Goal: Task Accomplishment & Management: Manage account settings

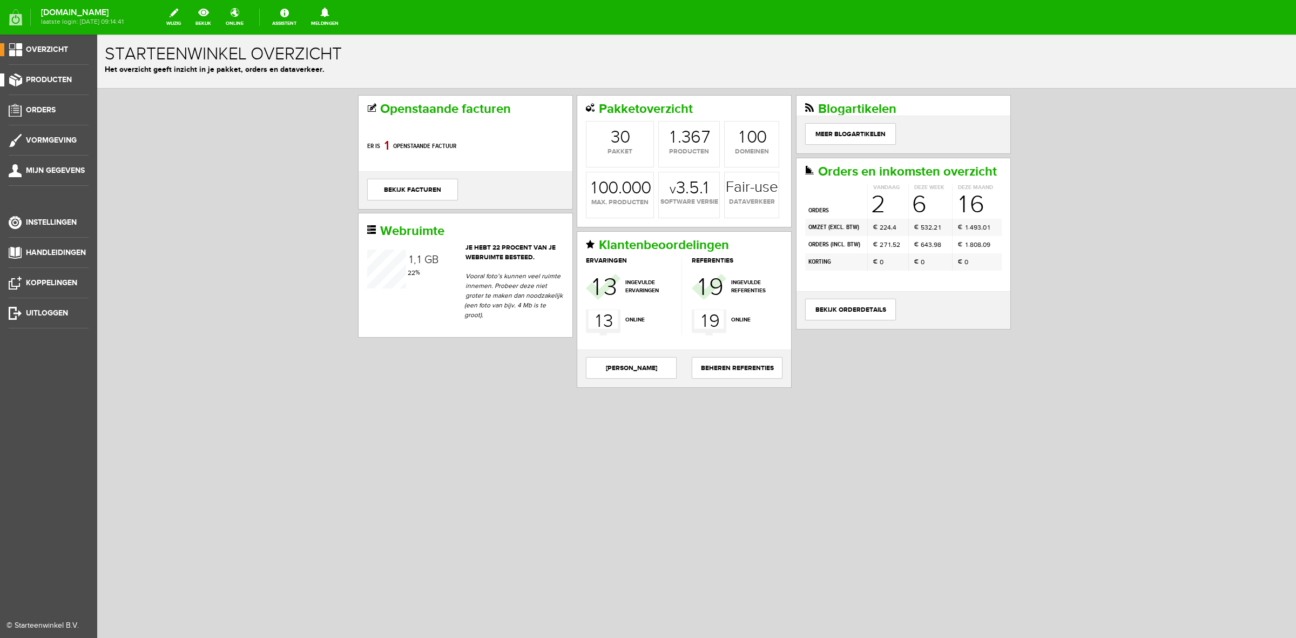
click at [50, 78] on span "Producten" at bounding box center [49, 79] width 46 height 9
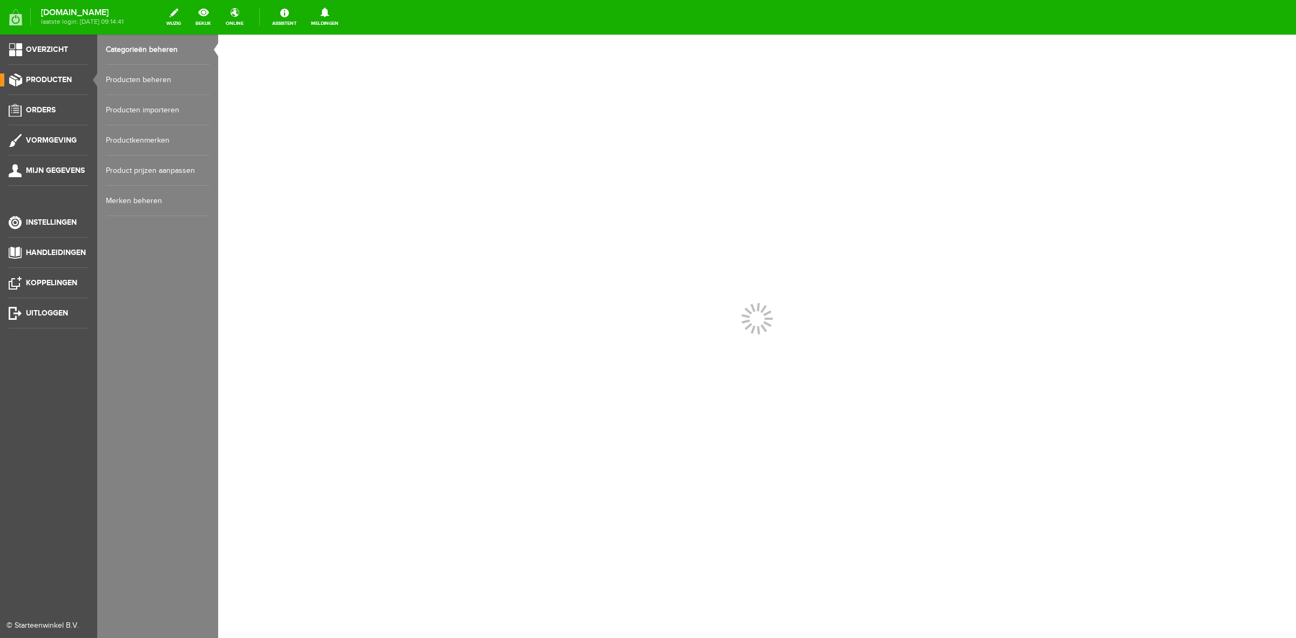
click at [140, 72] on link "Producten beheren" at bounding box center [158, 80] width 104 height 30
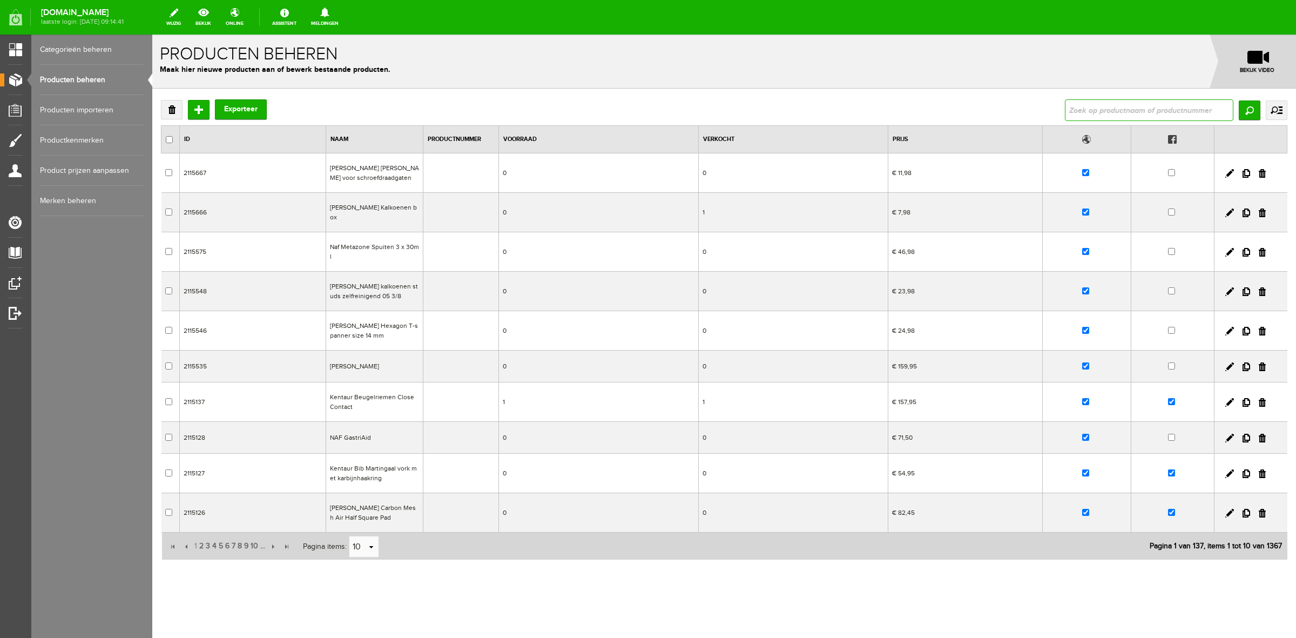
click at [1103, 113] on input "text" at bounding box center [1149, 110] width 169 height 22
type input "champion"
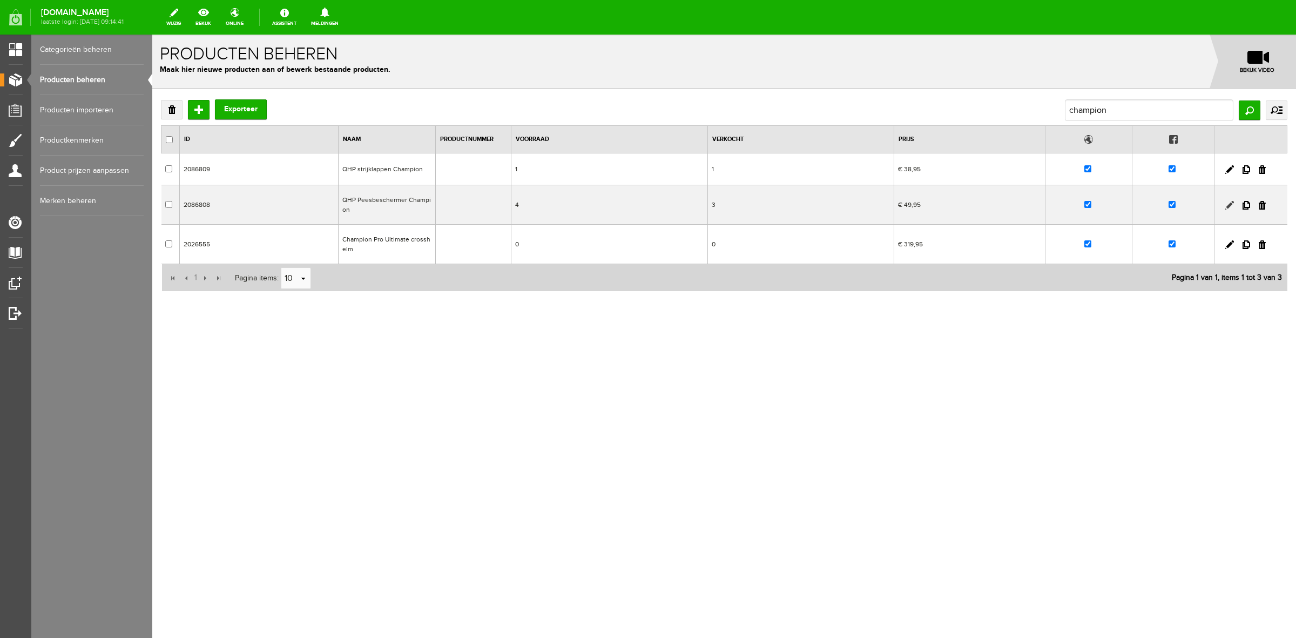
click at [1228, 204] on link at bounding box center [1229, 205] width 9 height 9
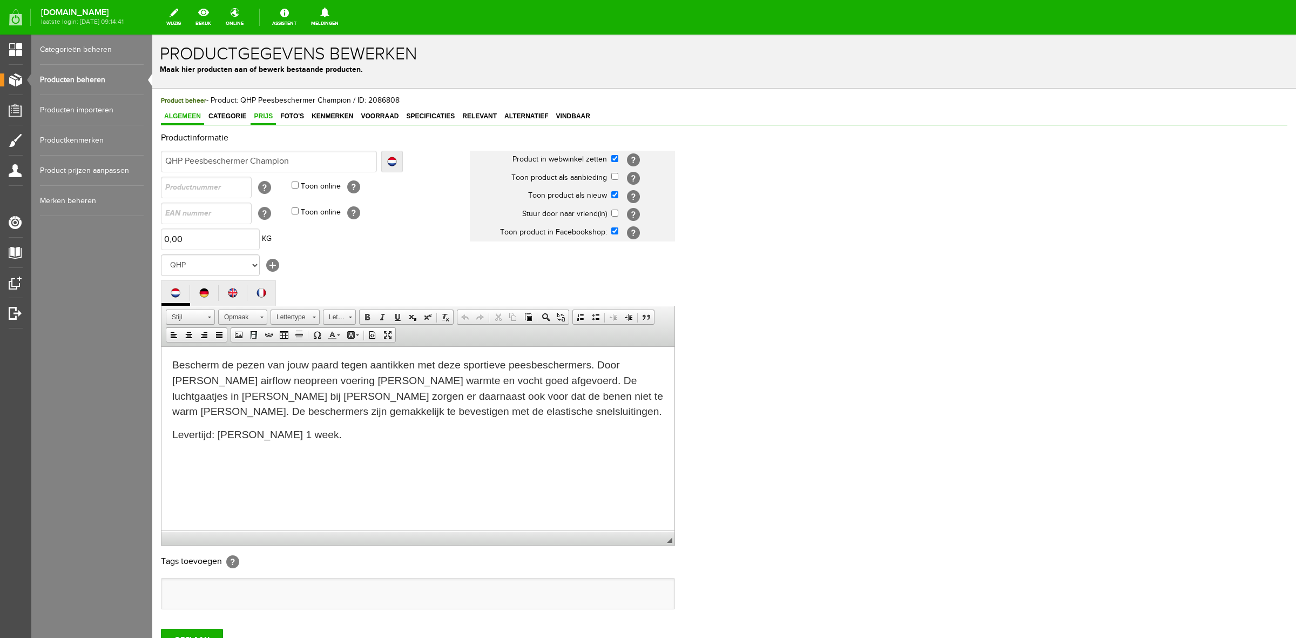
click at [268, 113] on span "Prijs" at bounding box center [263, 116] width 25 height 8
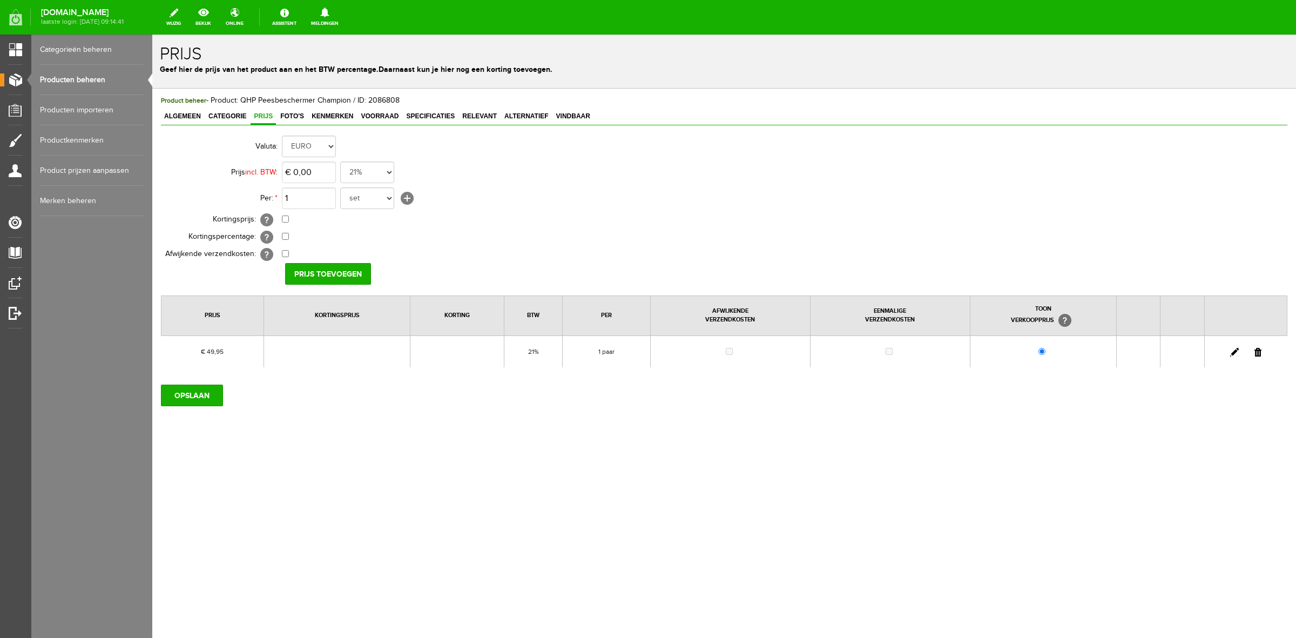
click at [1233, 352] on link at bounding box center [1234, 352] width 9 height 9
click at [327, 184] on td "€ 49,95 21% 19% 18% 9% 6% 0%" at bounding box center [480, 172] width 397 height 26
click at [325, 174] on input "49,95" at bounding box center [309, 172] width 54 height 22
type input "€ 54,95"
click at [338, 277] on input "[PERSON_NAME]" at bounding box center [324, 274] width 78 height 22
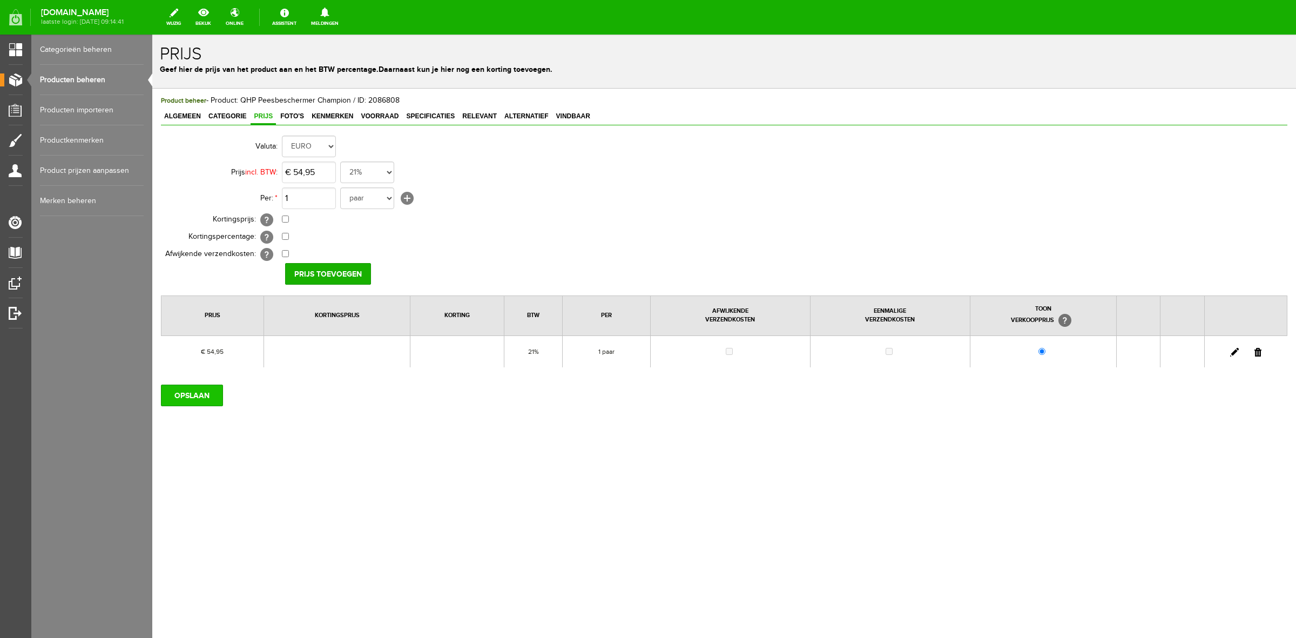
click at [161, 406] on input "OPSLAAN" at bounding box center [192, 396] width 62 height 22
click at [219, 120] on link "Categorie" at bounding box center [227, 117] width 44 height 16
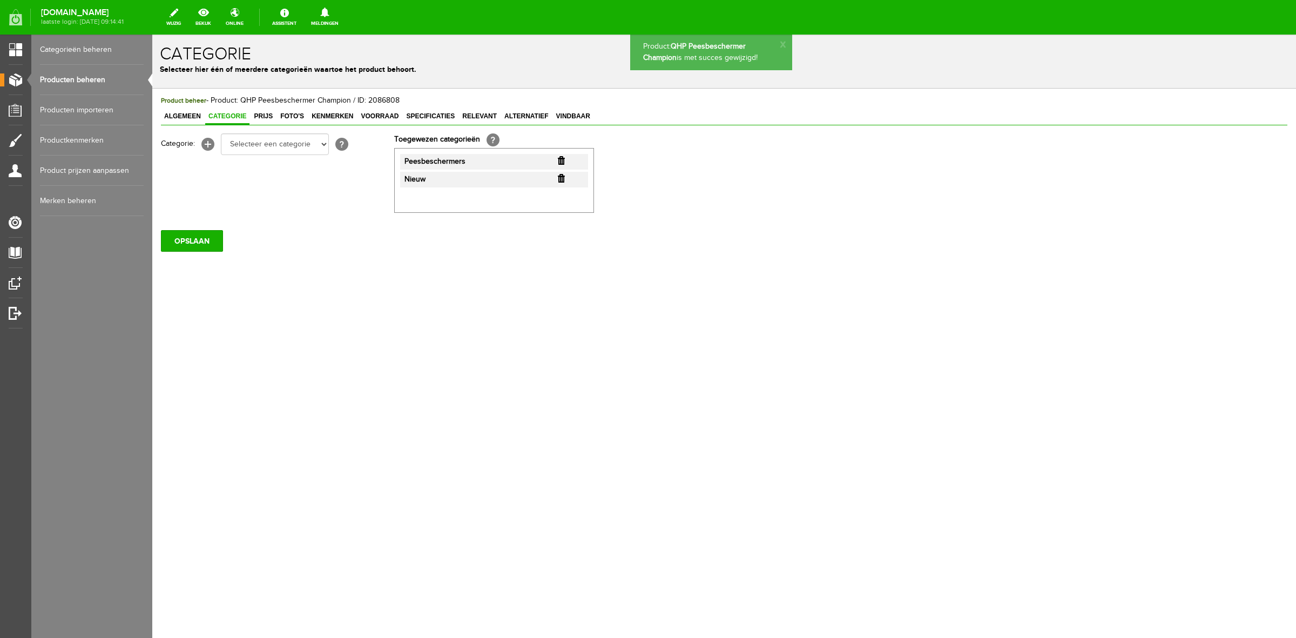
click at [563, 176] on input "button" at bounding box center [561, 178] width 7 height 9
click at [209, 246] on input "OPSLAAN" at bounding box center [192, 241] width 62 height 22
click at [176, 119] on span "Algemeen" at bounding box center [182, 116] width 43 height 8
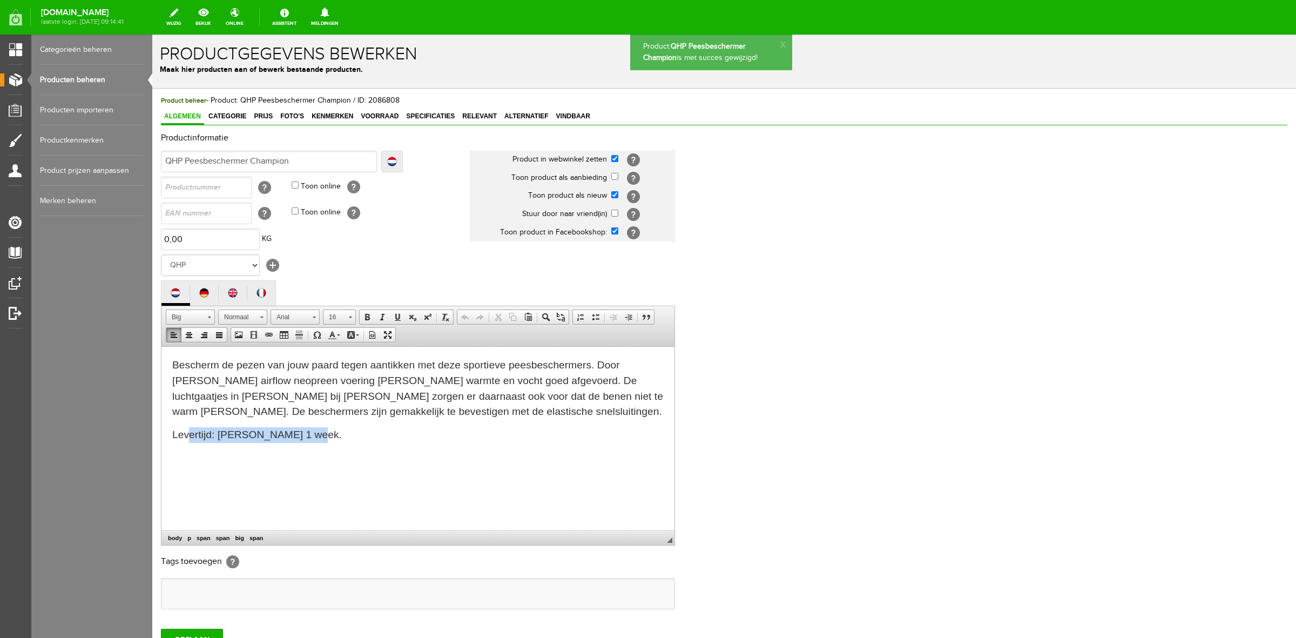
drag, startPoint x: 320, startPoint y: 441, endPoint x: 187, endPoint y: 439, distance: 132.9
click at [187, 439] on p "Levertijd: [PERSON_NAME] 1 week." at bounding box center [417, 435] width 491 height 16
click at [350, 453] on html "Bescherm de pezen van jouw paard tegen aantikken met deze sportieve peesbescher…" at bounding box center [417, 399] width 513 height 107
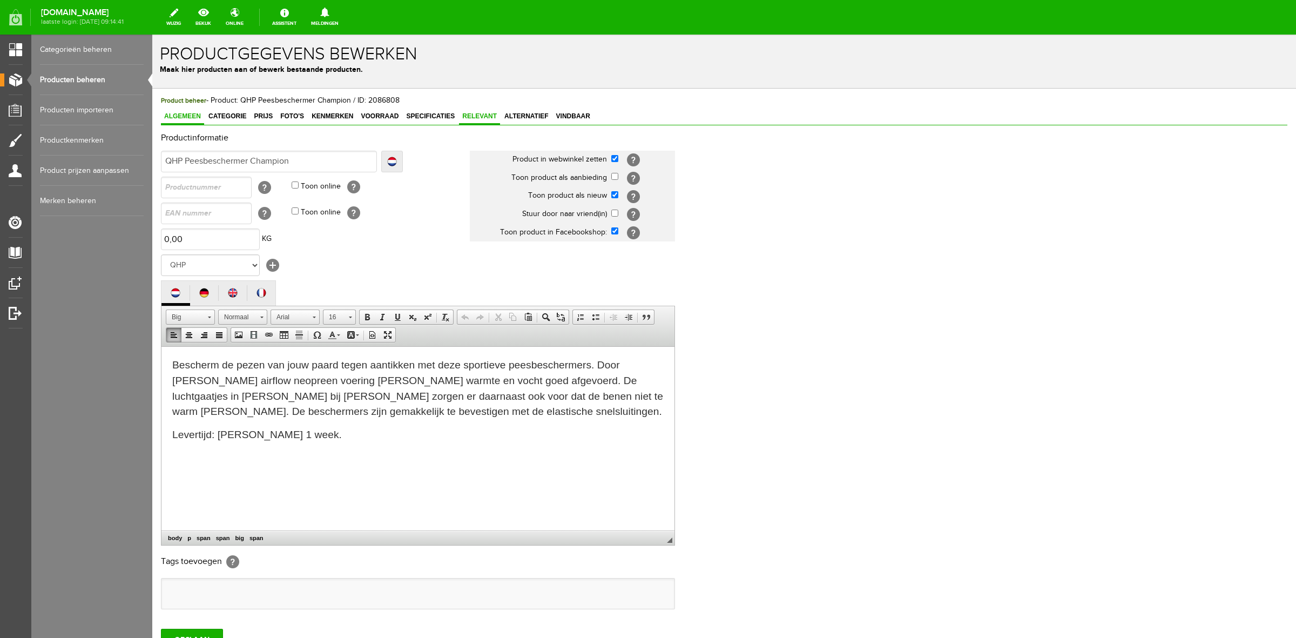
click at [468, 111] on link "Relevant" at bounding box center [479, 117] width 41 height 16
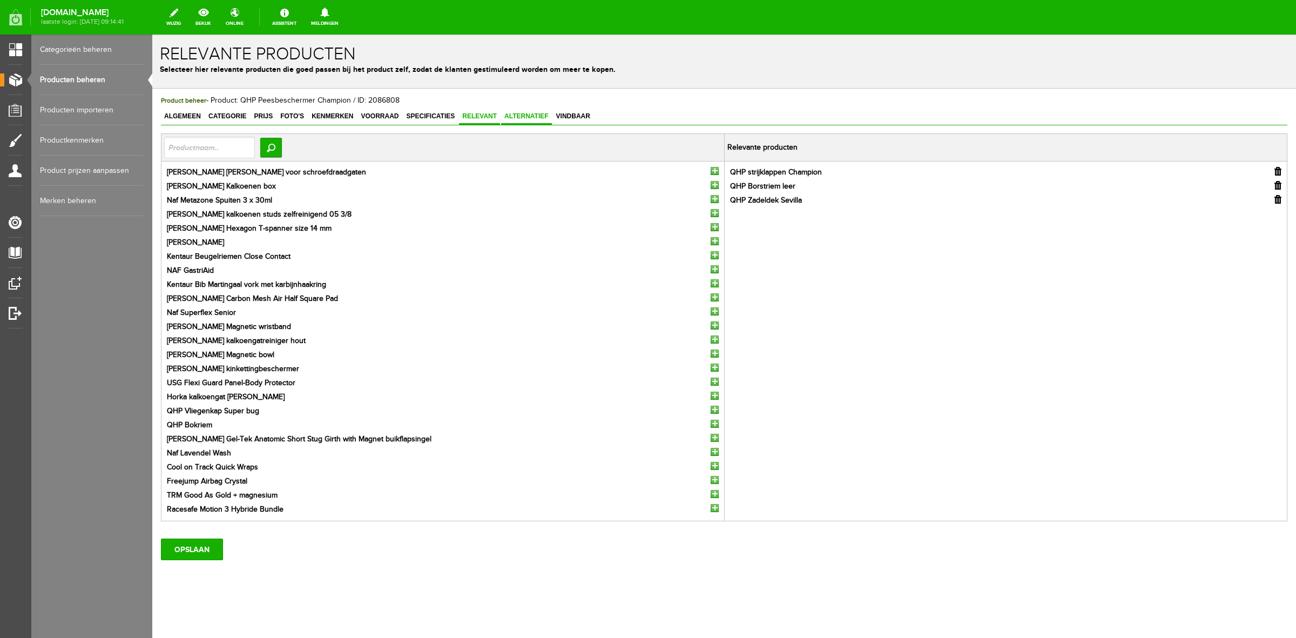
click at [503, 117] on span "Alternatief" at bounding box center [526, 116] width 51 height 8
click at [467, 118] on span "Relevant" at bounding box center [479, 116] width 41 height 8
click at [221, 149] on input "text" at bounding box center [209, 148] width 91 height 22
type input "[PERSON_NAME]"
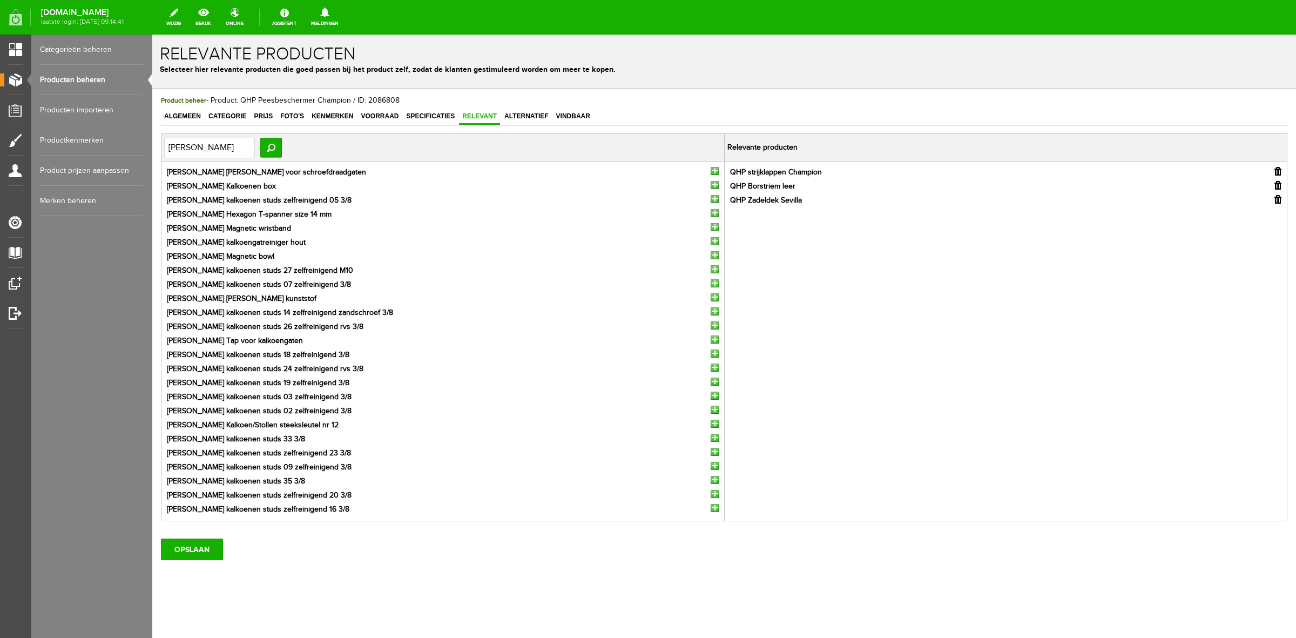
click at [711, 324] on input "button" at bounding box center [715, 325] width 8 height 8
click at [230, 146] on input "[PERSON_NAME]" at bounding box center [209, 148] width 91 height 22
type input "time"
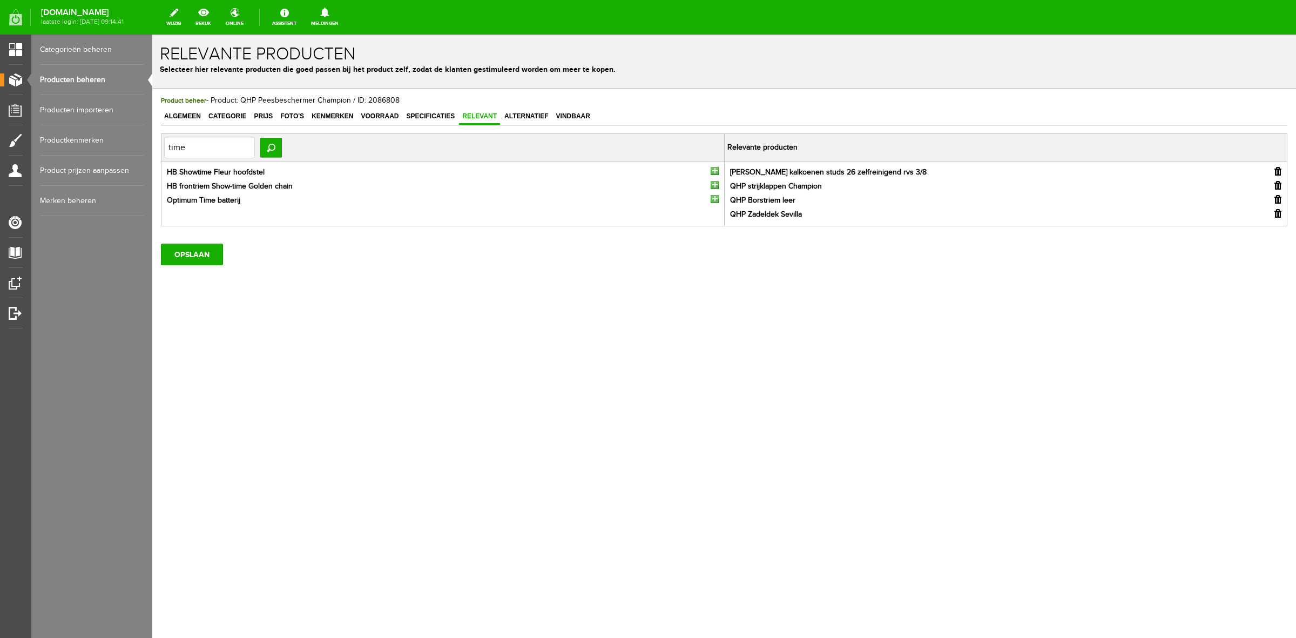
click at [201, 158] on td "time Zoeken" at bounding box center [442, 148] width 563 height 28
click at [200, 146] on input "time" at bounding box center [209, 148] width 91 height 22
type input "optim"
click at [713, 211] on input "button" at bounding box center [715, 213] width 8 height 8
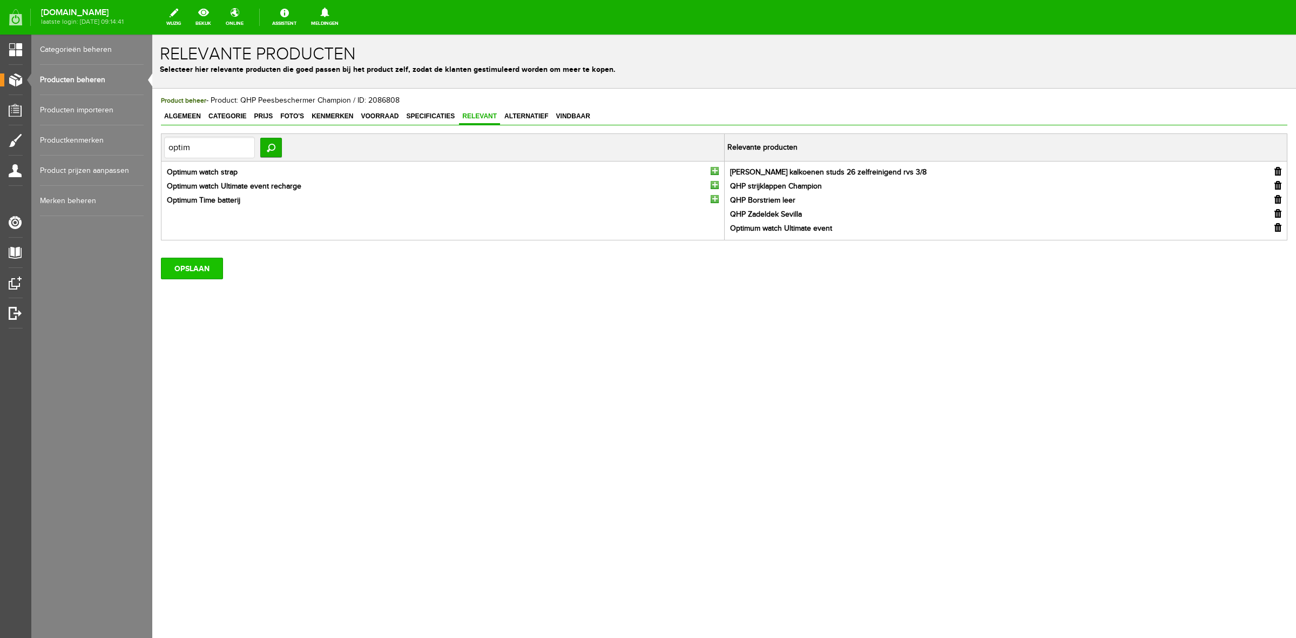
click at [179, 260] on input "OPSLAAN" at bounding box center [192, 269] width 62 height 22
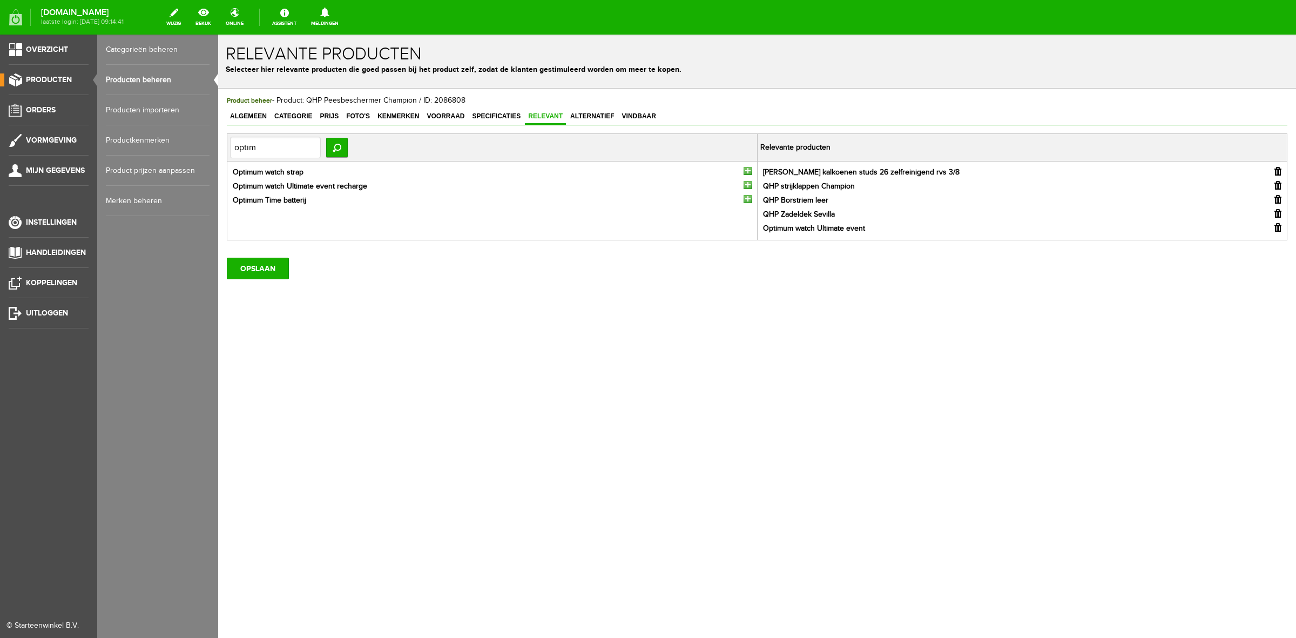
click at [64, 81] on span "Producten" at bounding box center [49, 79] width 46 height 9
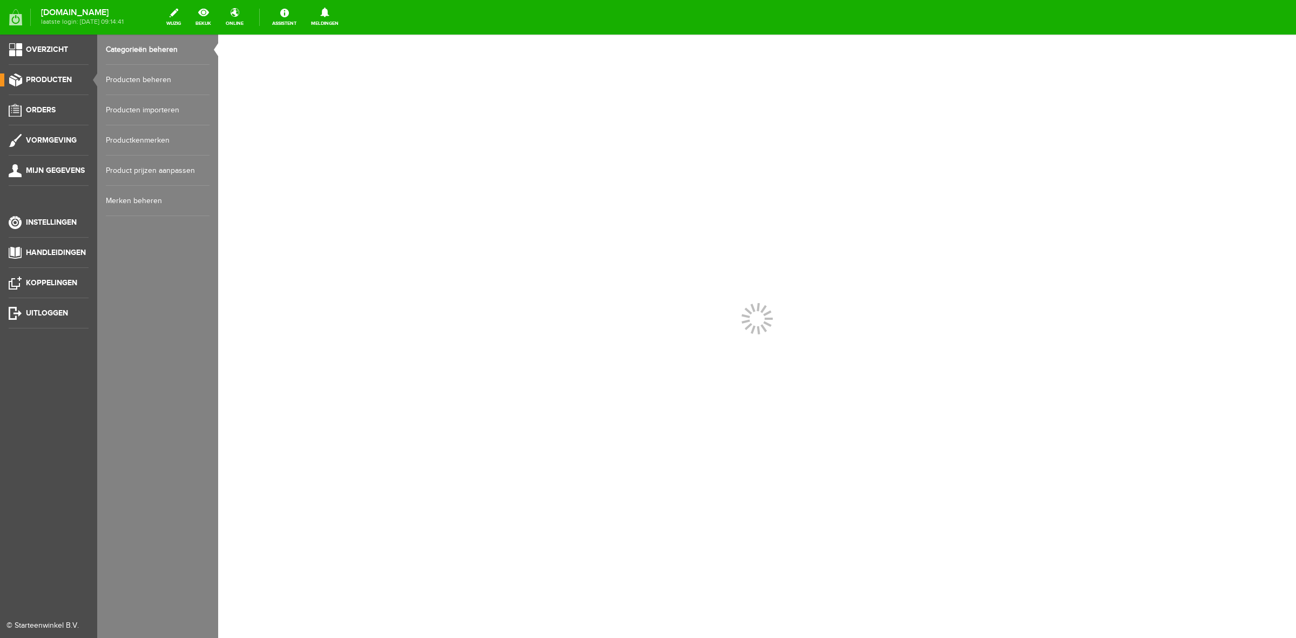
click at [103, 79] on ul "Categorieën beheren Producten beheren Producten importeren Productkenmerken Pro…" at bounding box center [157, 125] width 121 height 181
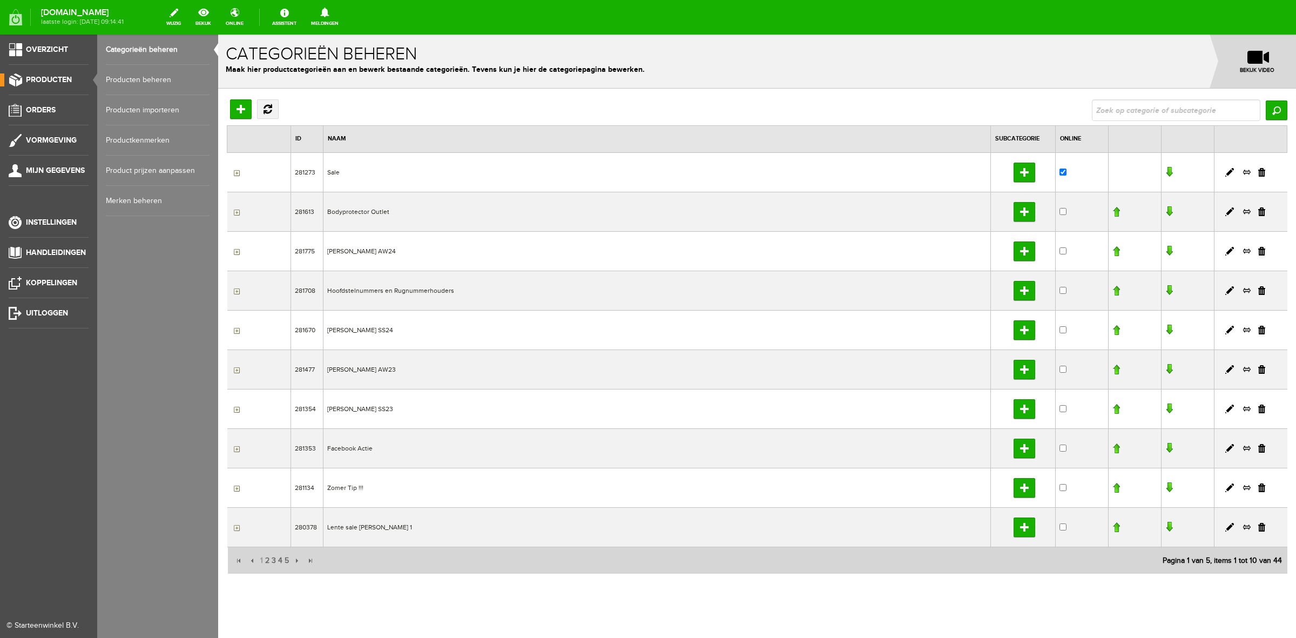
click at [118, 79] on link "Producten beheren" at bounding box center [158, 80] width 104 height 30
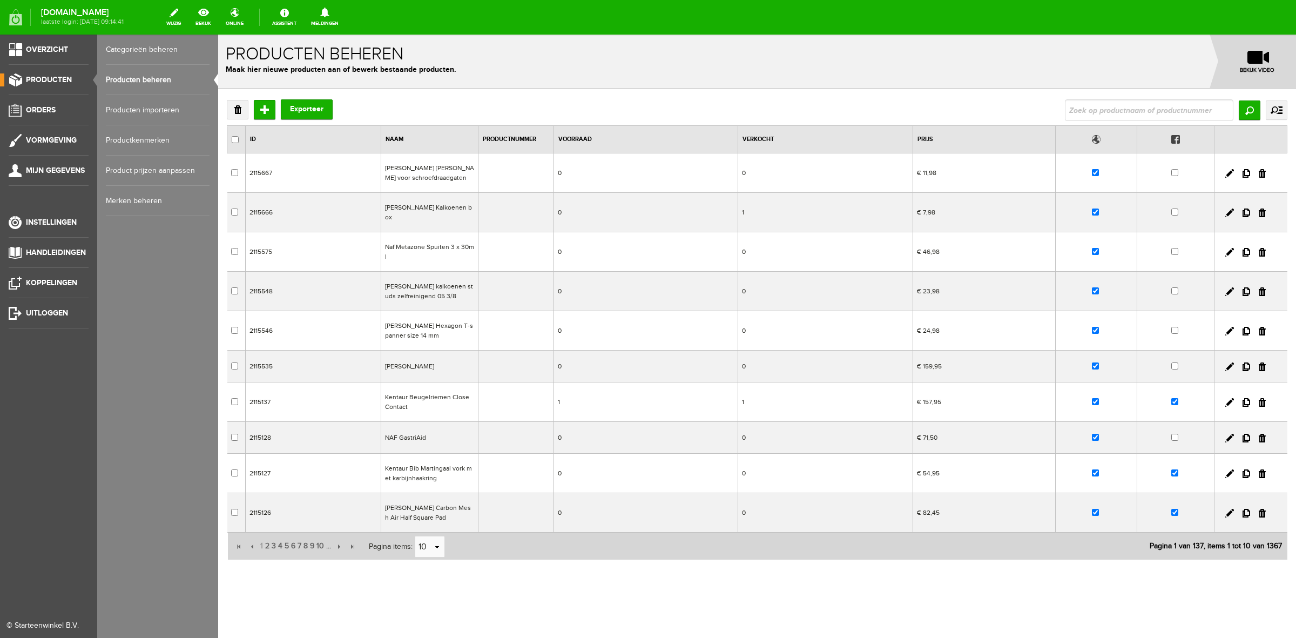
click at [125, 78] on link "Producten beheren" at bounding box center [158, 80] width 104 height 30
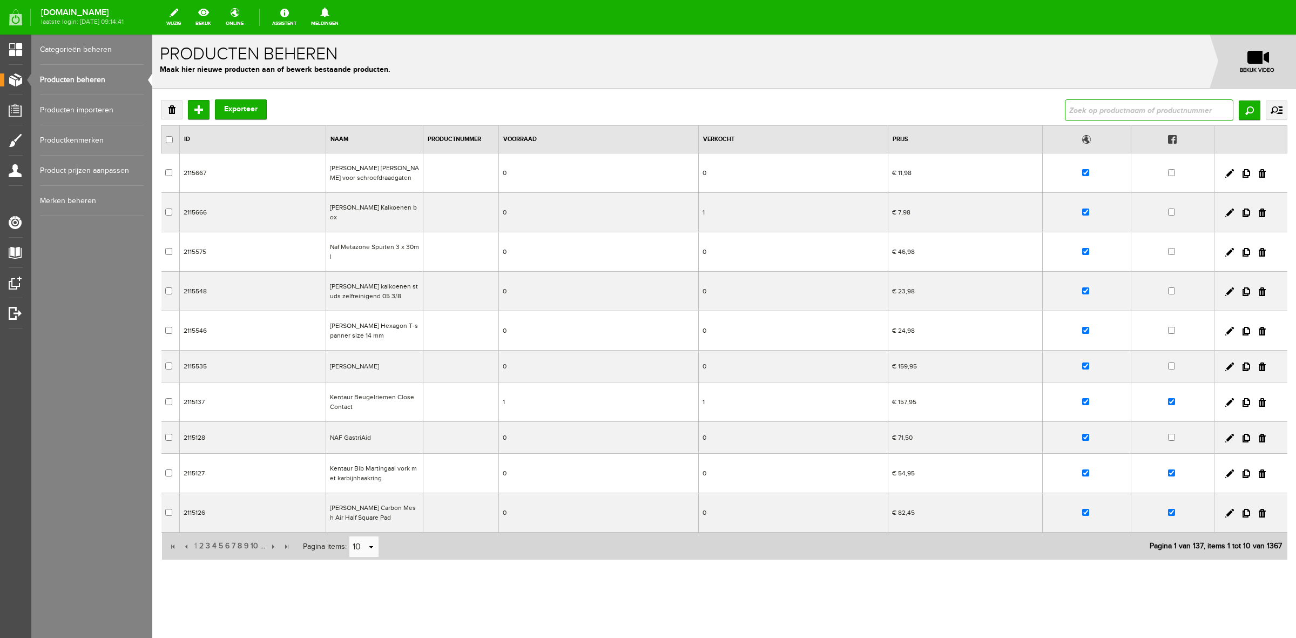
click at [1129, 103] on input "text" at bounding box center [1149, 110] width 169 height 22
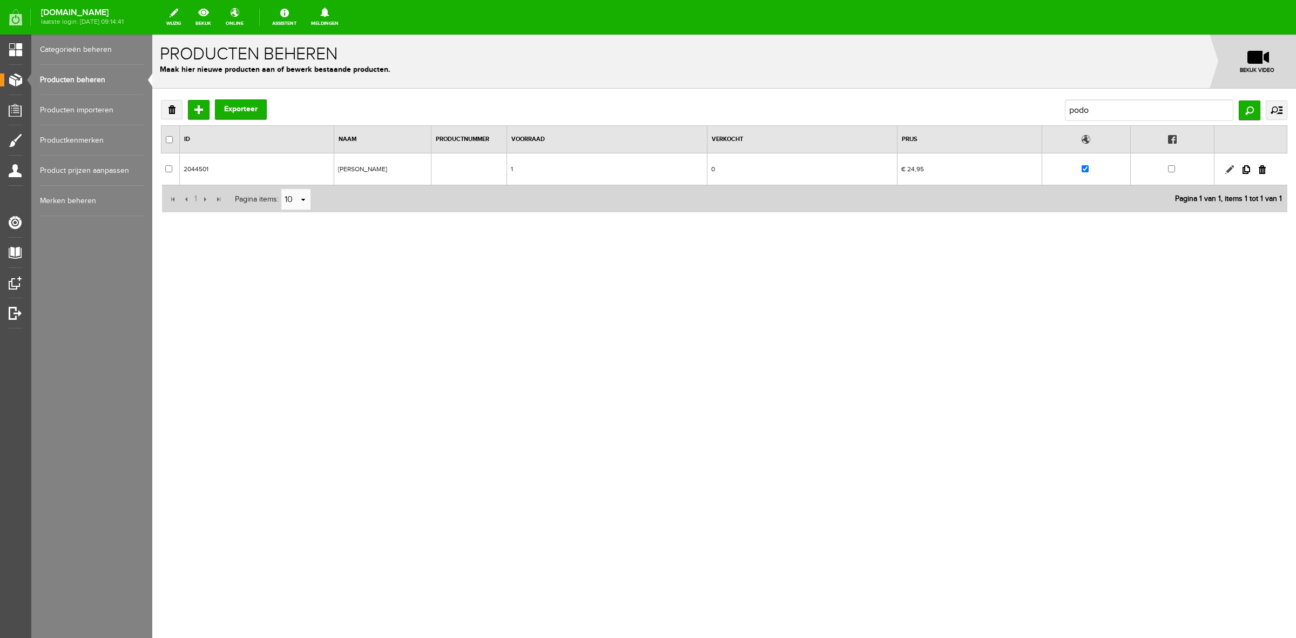
click at [1230, 168] on link at bounding box center [1229, 169] width 9 height 9
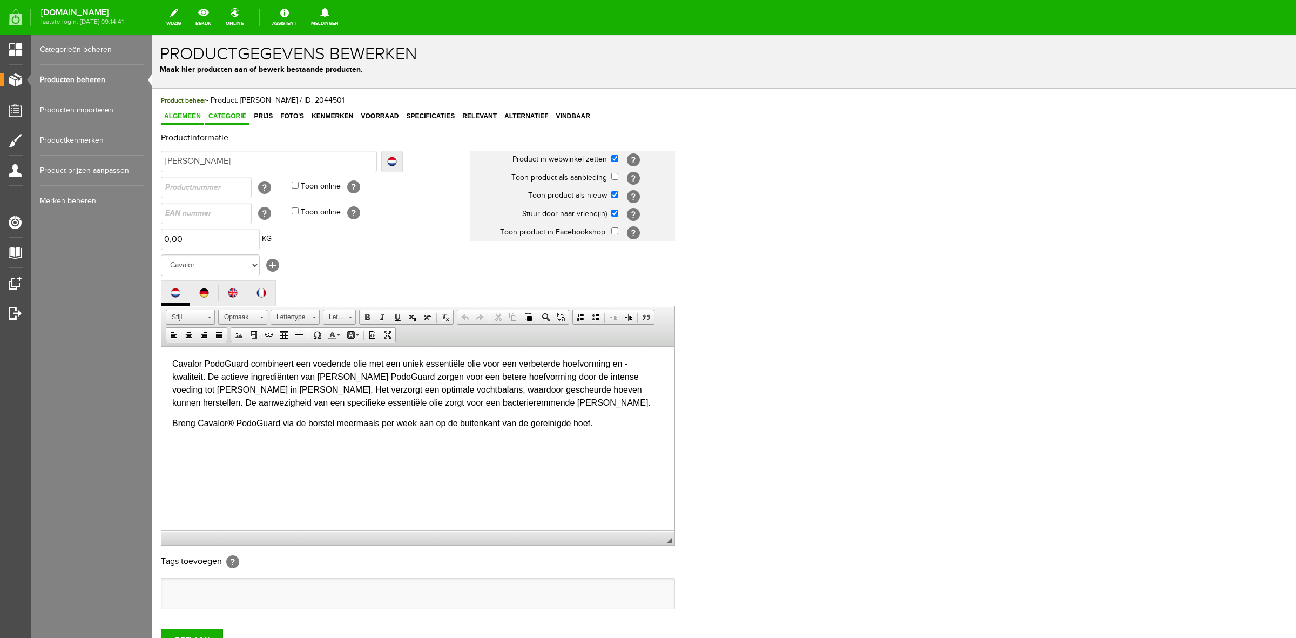
click at [245, 119] on span "Categorie" at bounding box center [227, 116] width 44 height 8
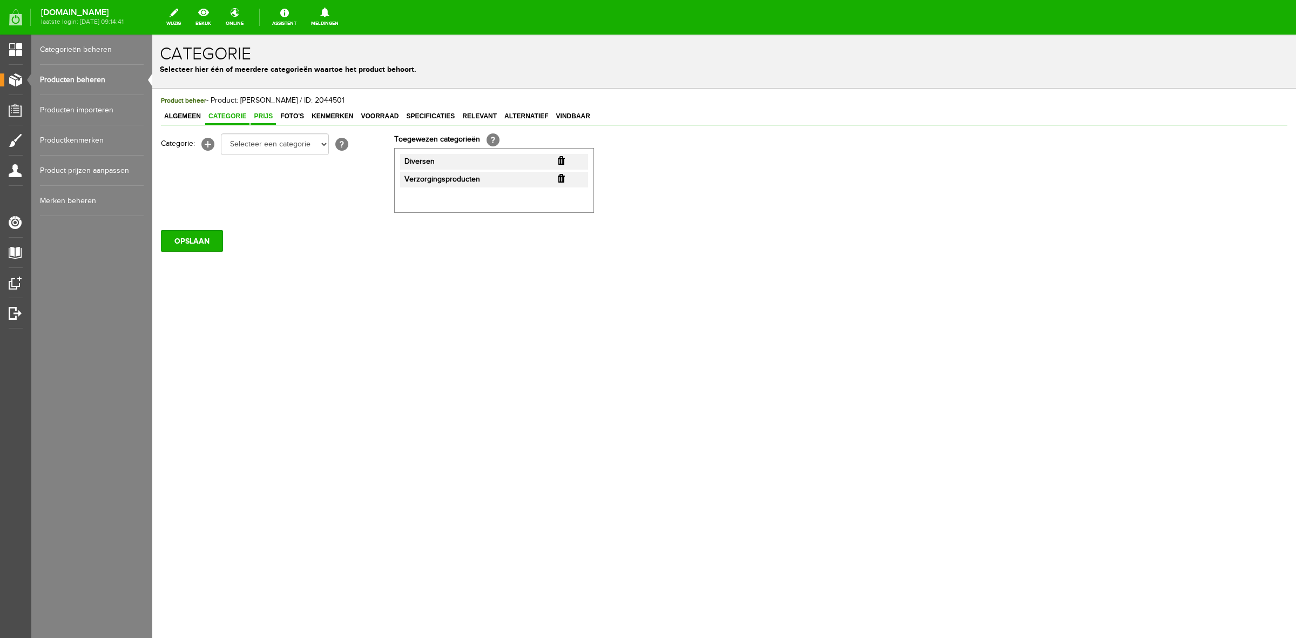
click at [258, 114] on span "Prijs" at bounding box center [263, 116] width 25 height 8
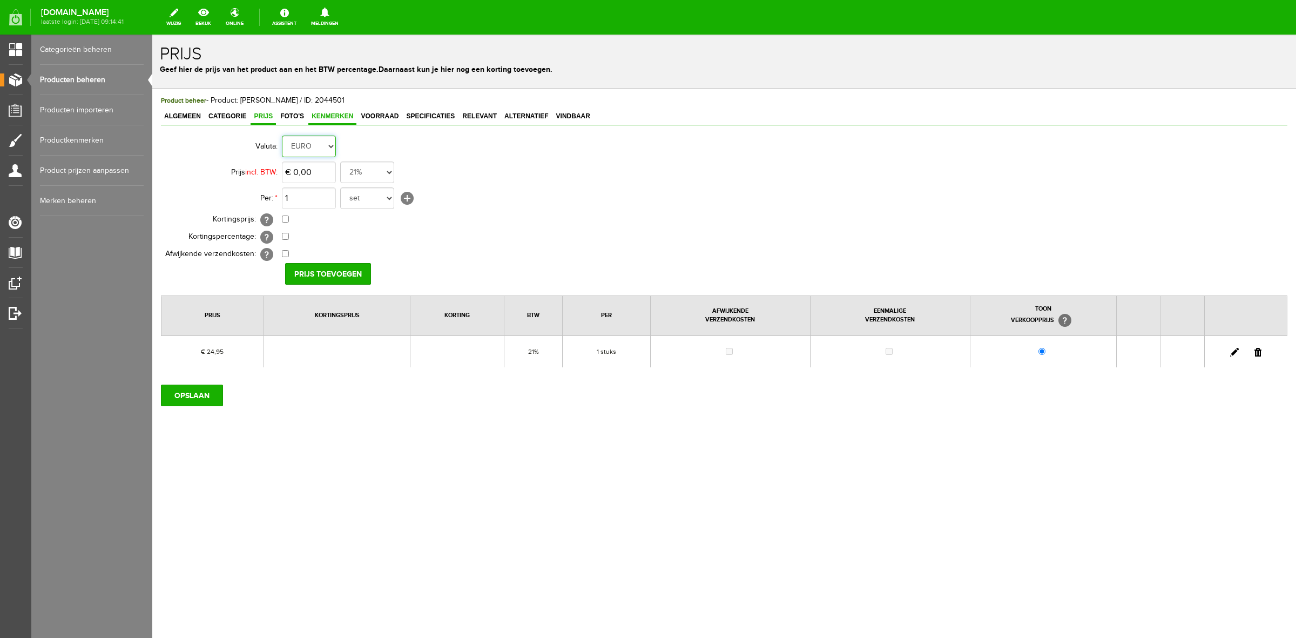
drag, startPoint x: 323, startPoint y: 136, endPoint x: 327, endPoint y: 119, distance: 17.2
click at [323, 136] on select "EURO" at bounding box center [309, 147] width 54 height 22
click at [328, 120] on link "Kenmerken" at bounding box center [332, 117] width 48 height 16
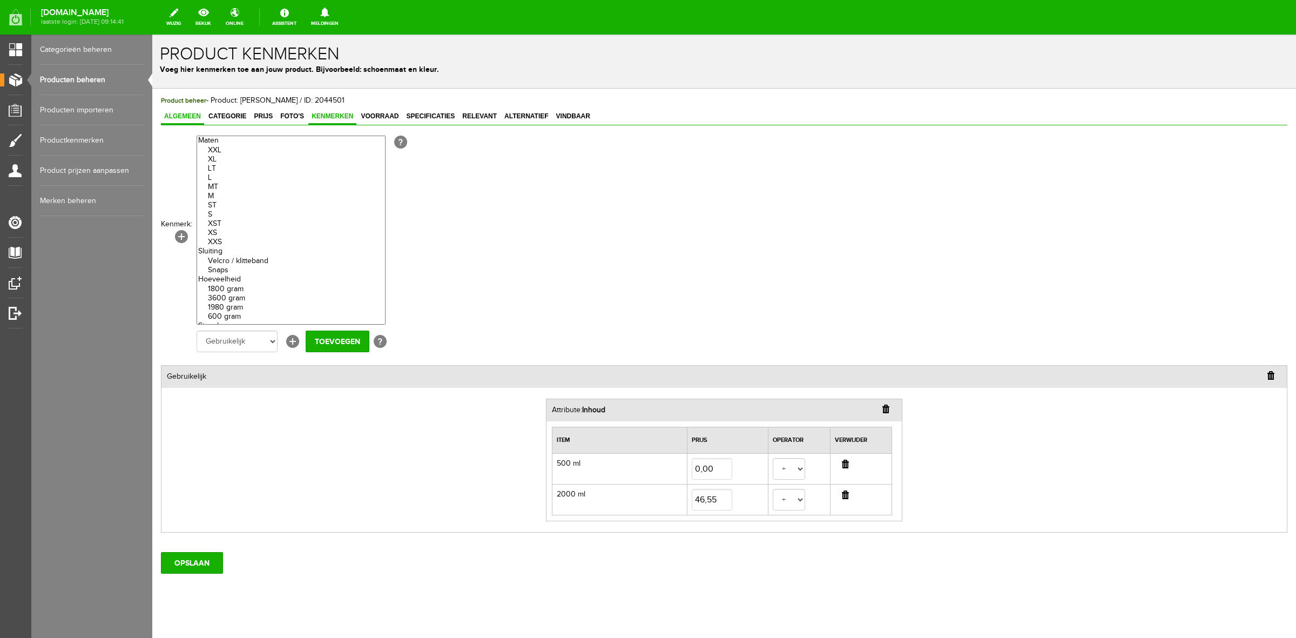
click at [169, 109] on link "Algemeen" at bounding box center [182, 117] width 43 height 16
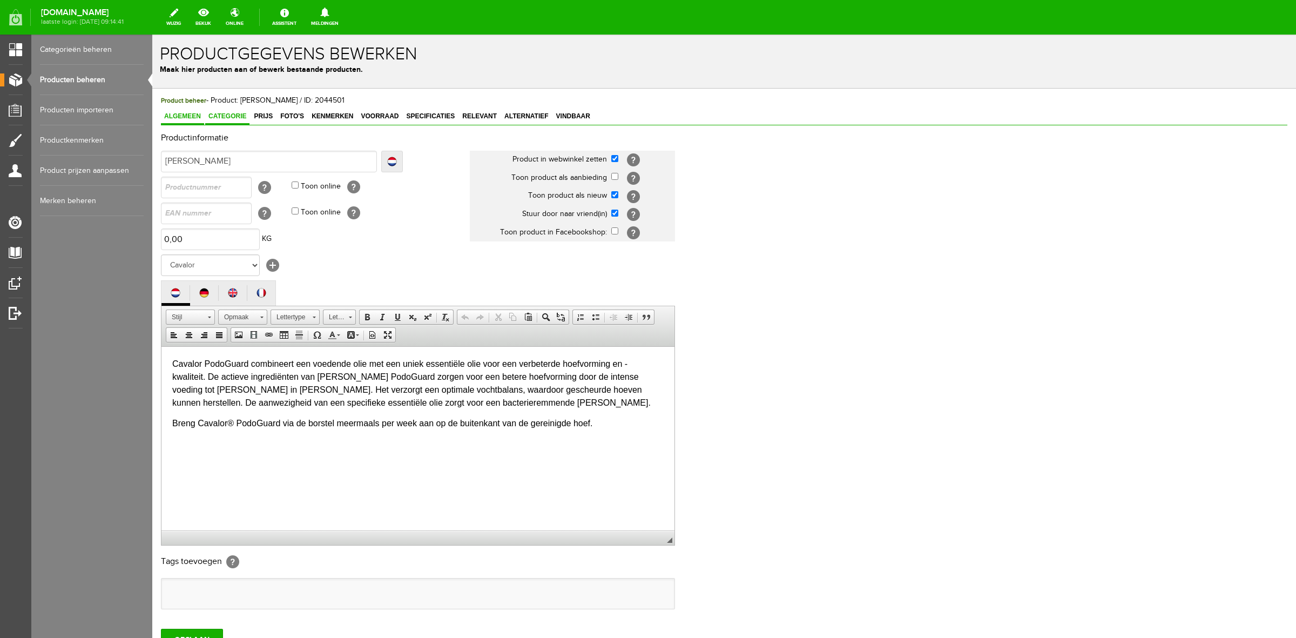
click at [208, 117] on span "Categorie" at bounding box center [227, 116] width 44 height 8
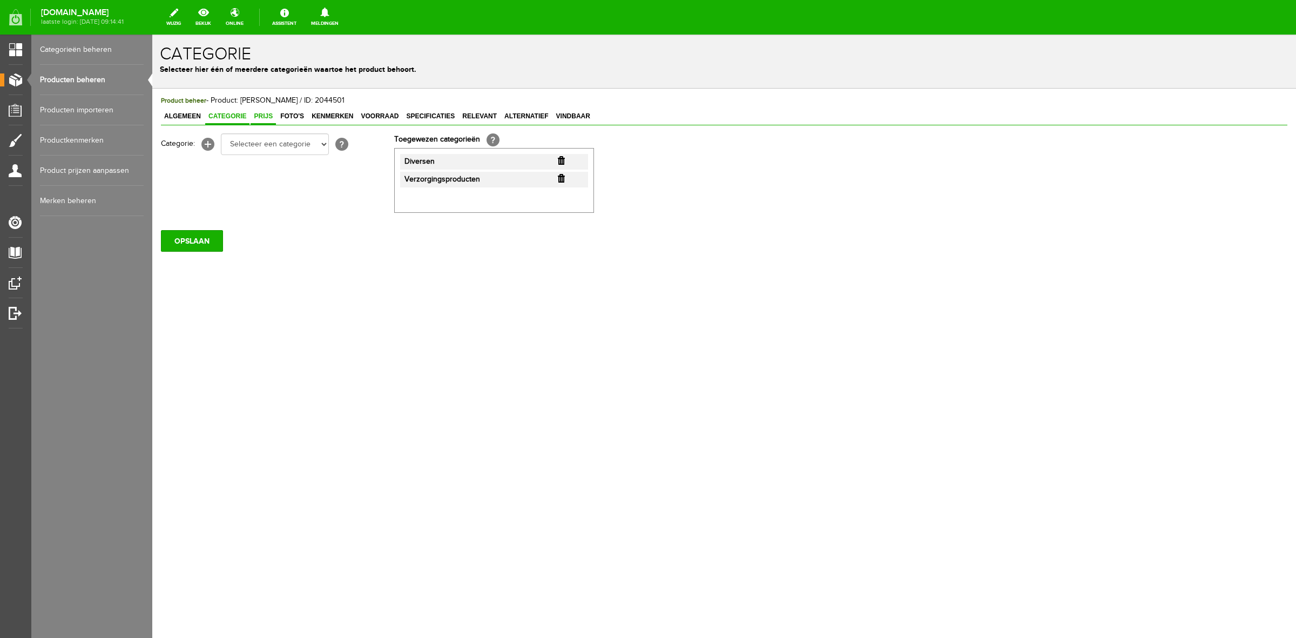
click at [260, 123] on link "Prijs" at bounding box center [263, 117] width 25 height 16
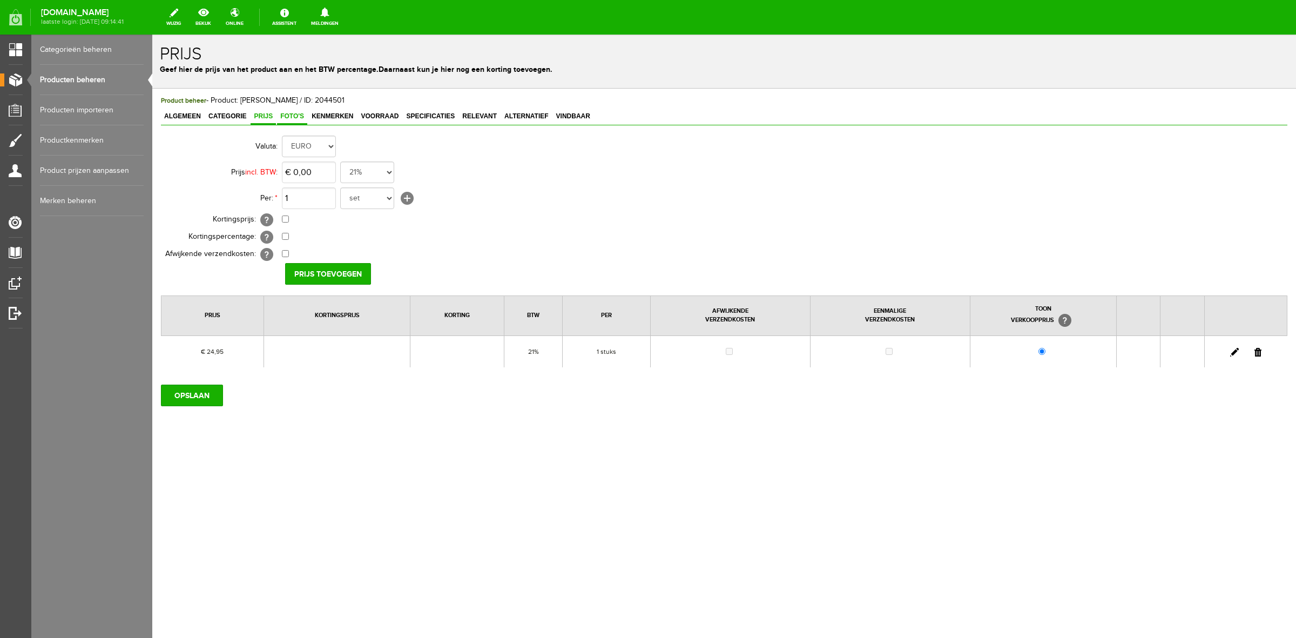
click at [289, 119] on span "Foto's" at bounding box center [292, 116] width 30 height 8
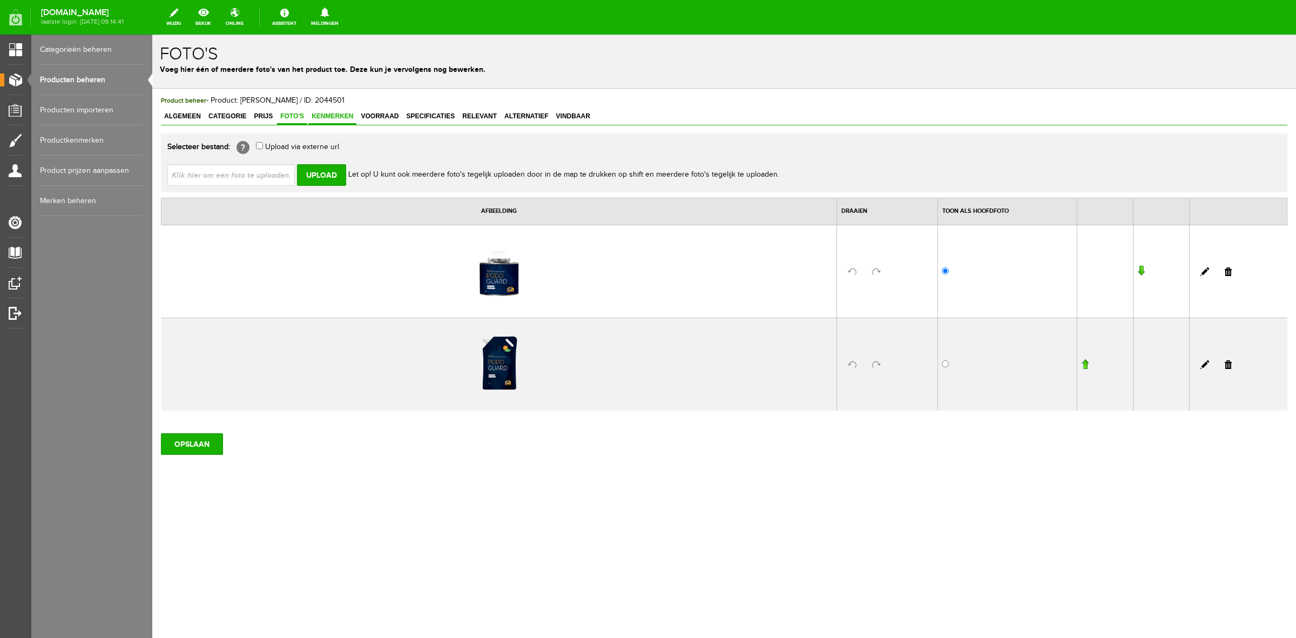
click at [332, 117] on span "Kenmerken" at bounding box center [332, 116] width 48 height 8
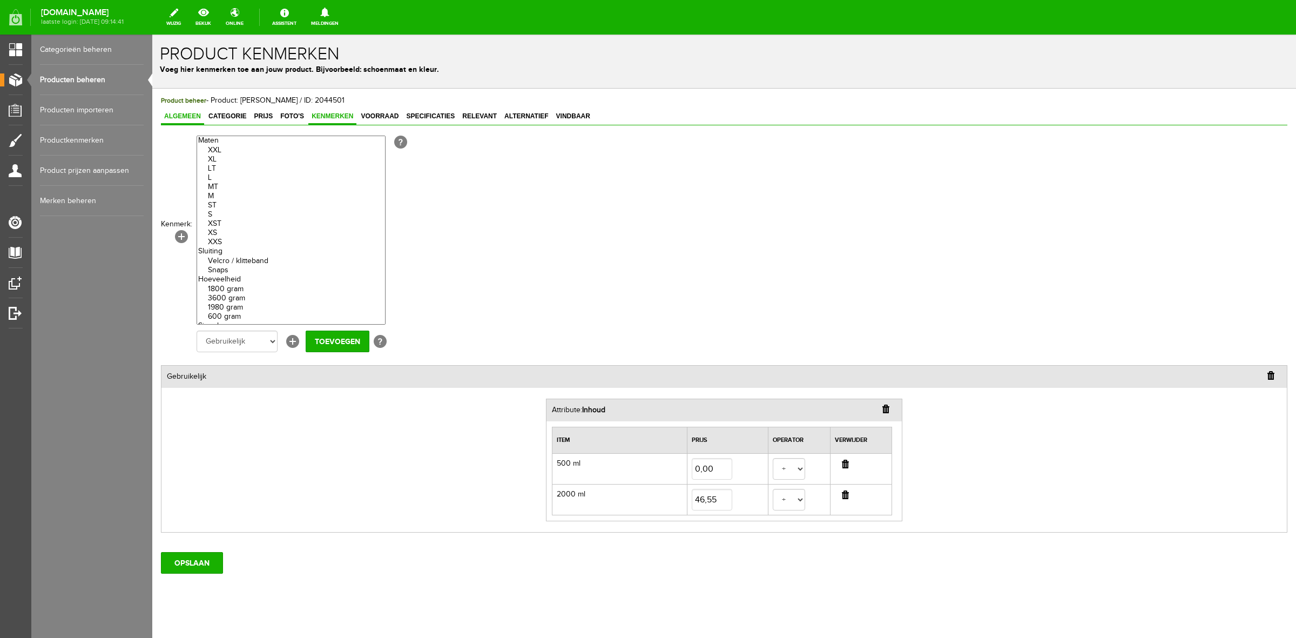
click at [177, 117] on span "Algemeen" at bounding box center [182, 116] width 43 height 8
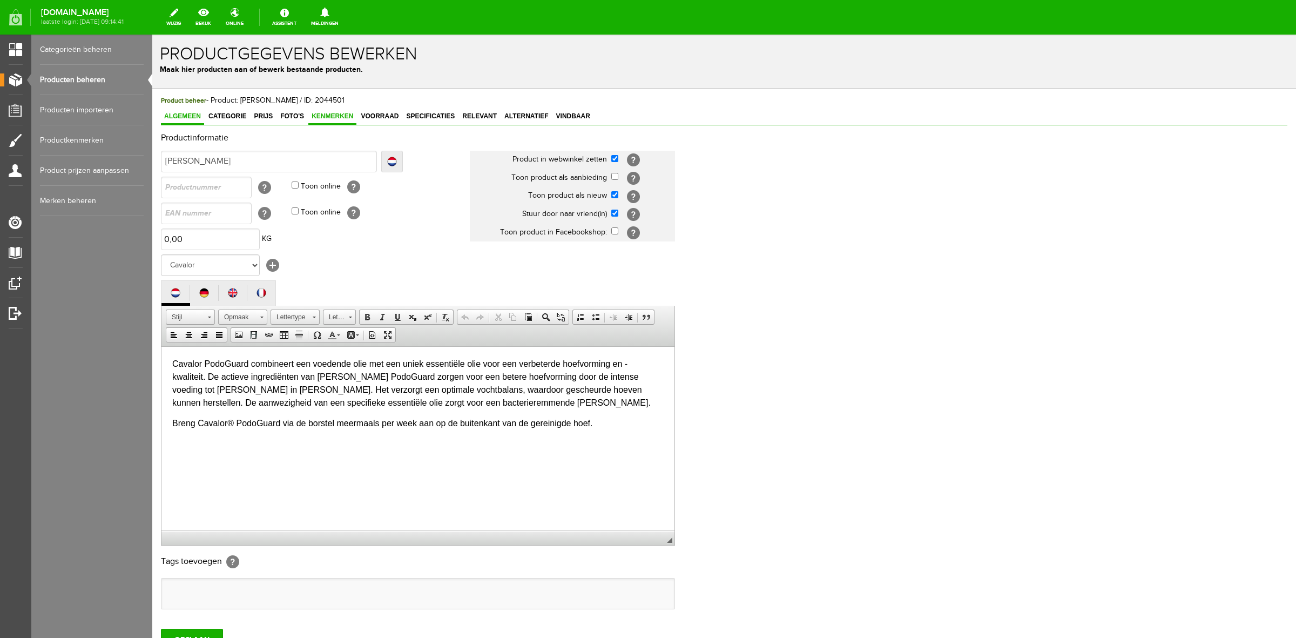
click at [352, 117] on span "Kenmerken" at bounding box center [332, 116] width 48 height 8
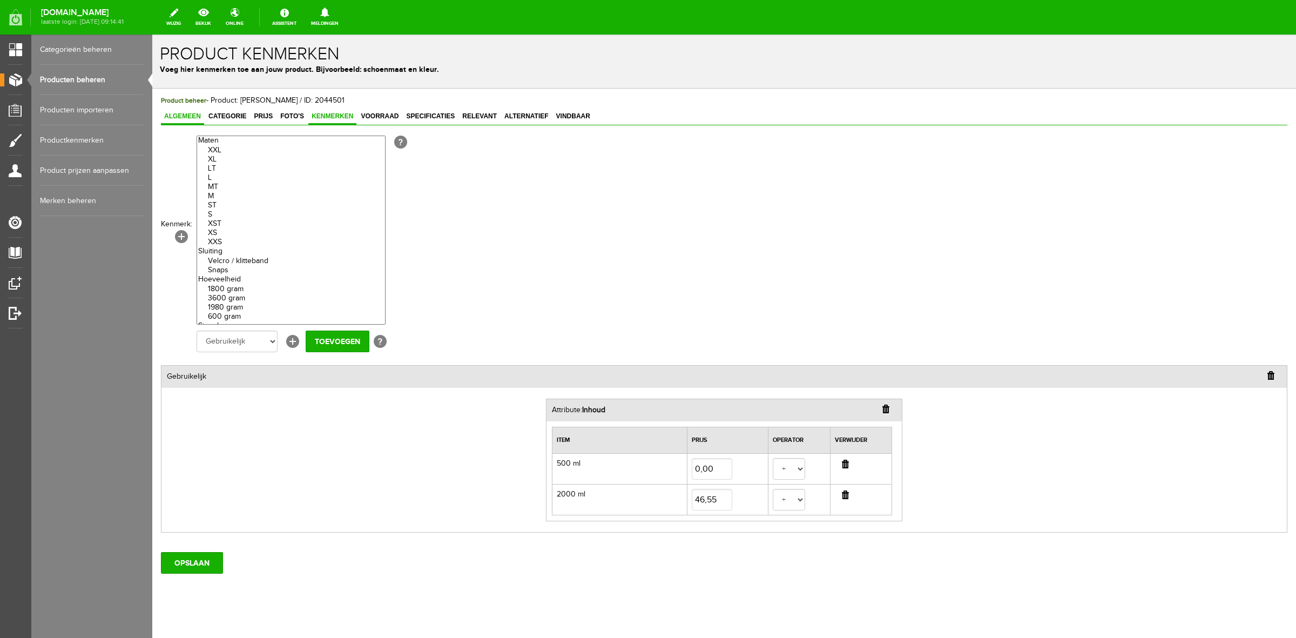
click at [188, 114] on span "Algemeen" at bounding box center [182, 116] width 43 height 8
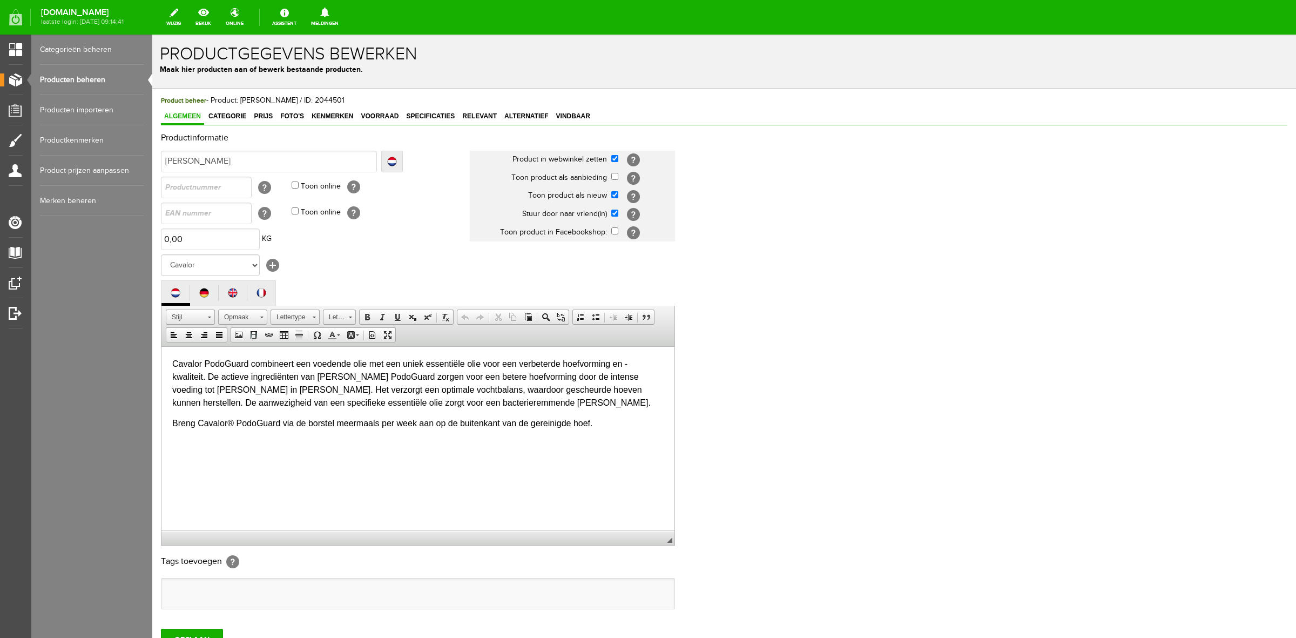
click at [86, 81] on link "Producten beheren" at bounding box center [92, 80] width 104 height 30
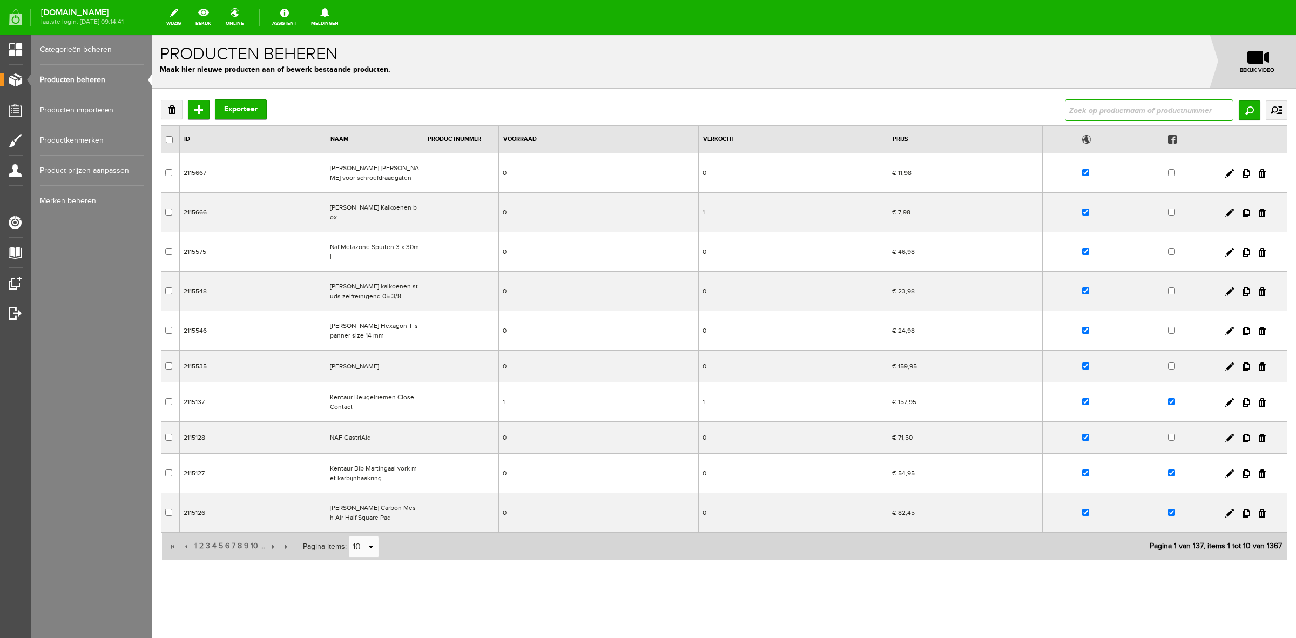
click at [1118, 103] on input "text" at bounding box center [1149, 110] width 169 height 22
type input "calm"
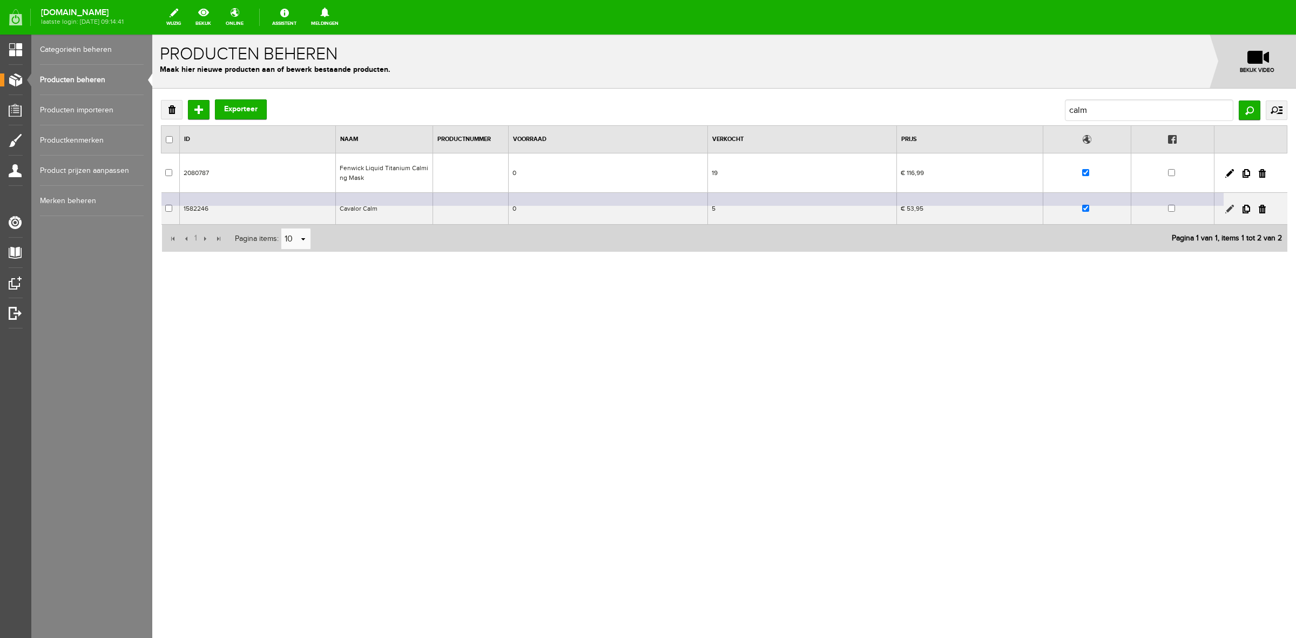
click at [1227, 208] on link at bounding box center [1229, 209] width 9 height 9
checkbox input "true"
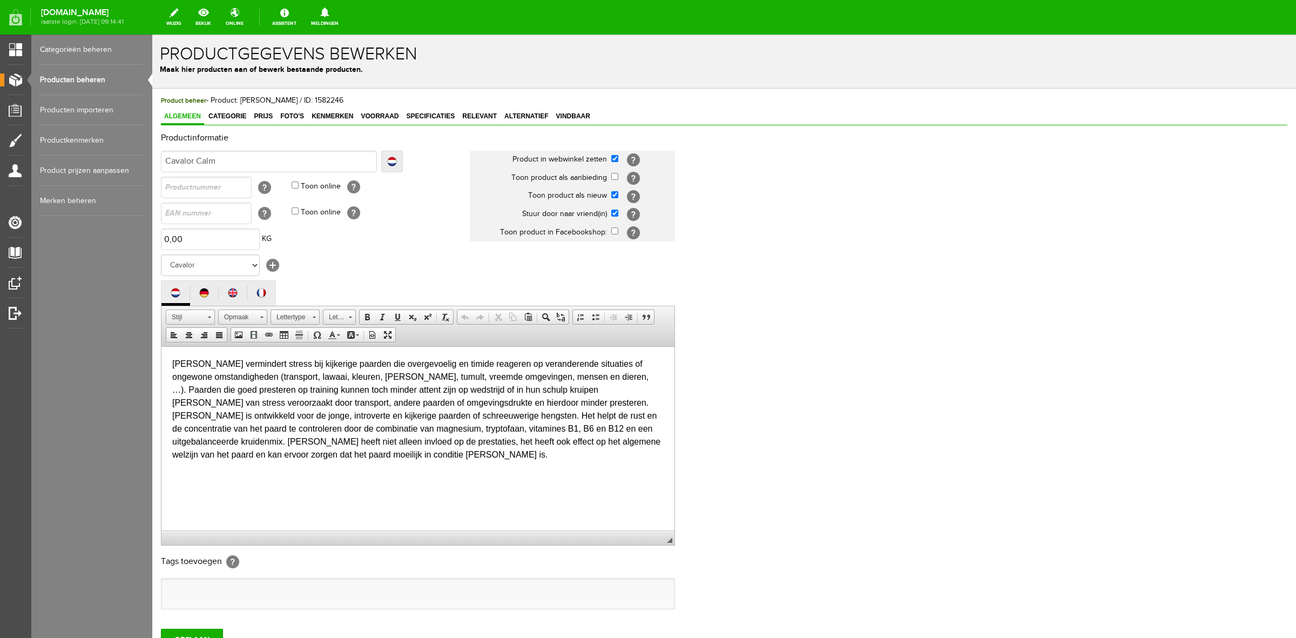
click at [114, 83] on link "Producten beheren" at bounding box center [92, 80] width 104 height 30
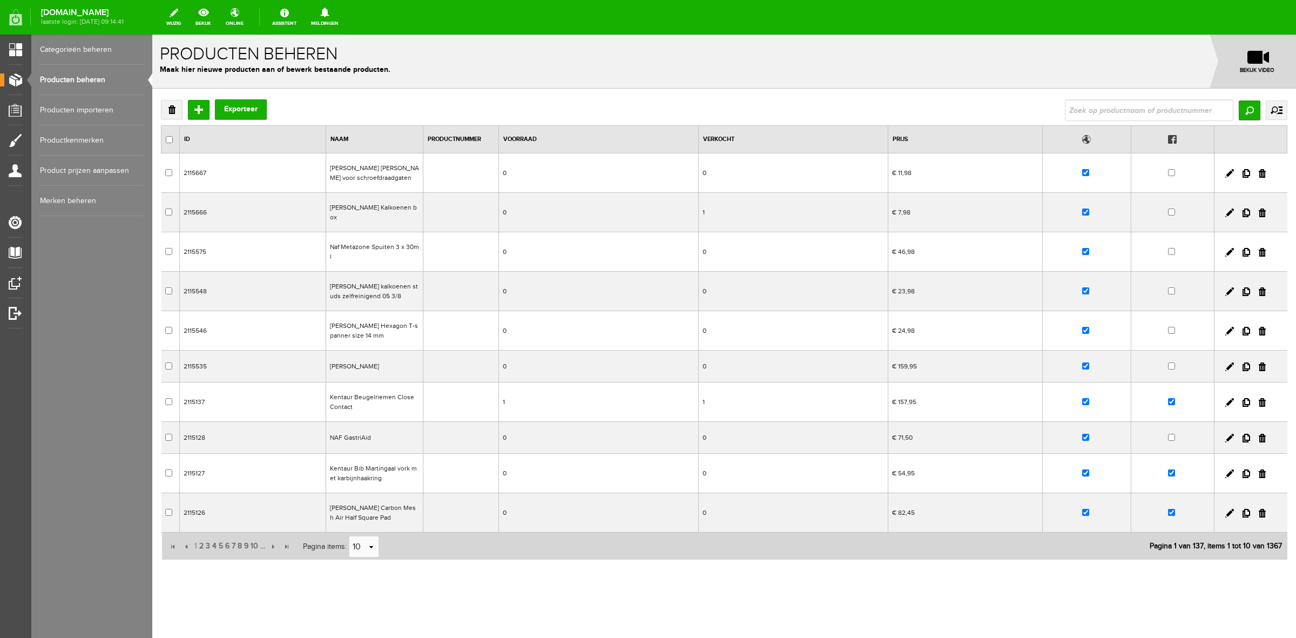
click at [1087, 106] on input "text" at bounding box center [1149, 110] width 169 height 22
type input "lamin"
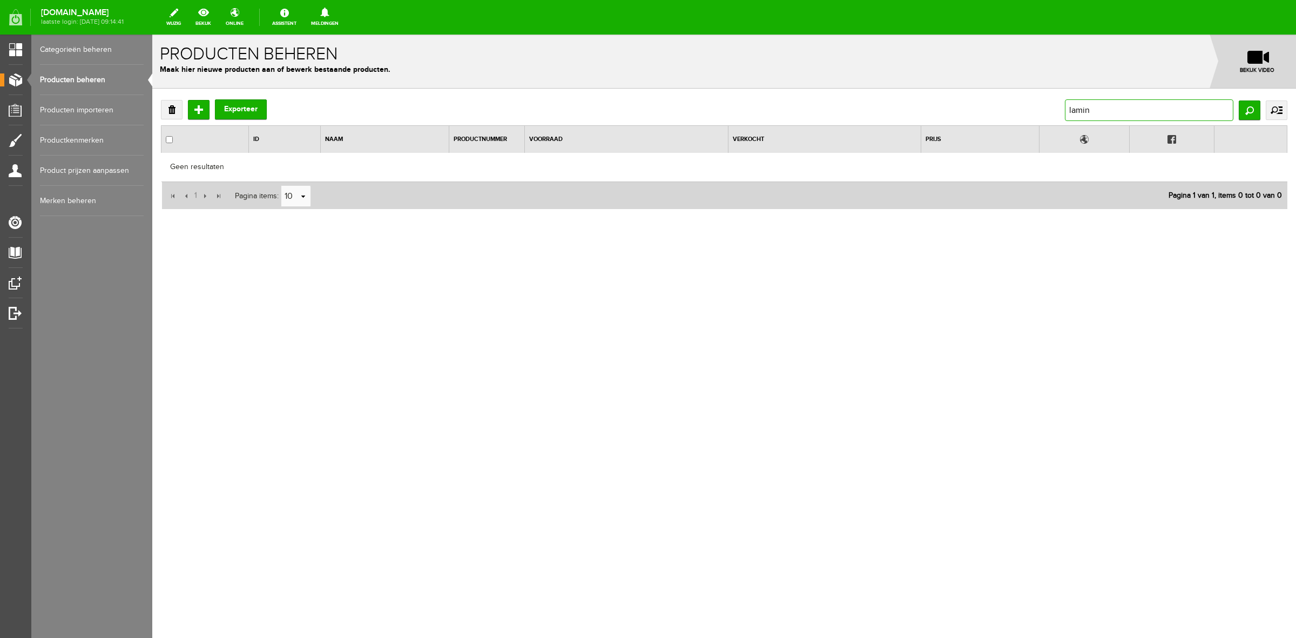
click at [1092, 109] on input "lamin" at bounding box center [1149, 110] width 169 height 22
type input "freebute"
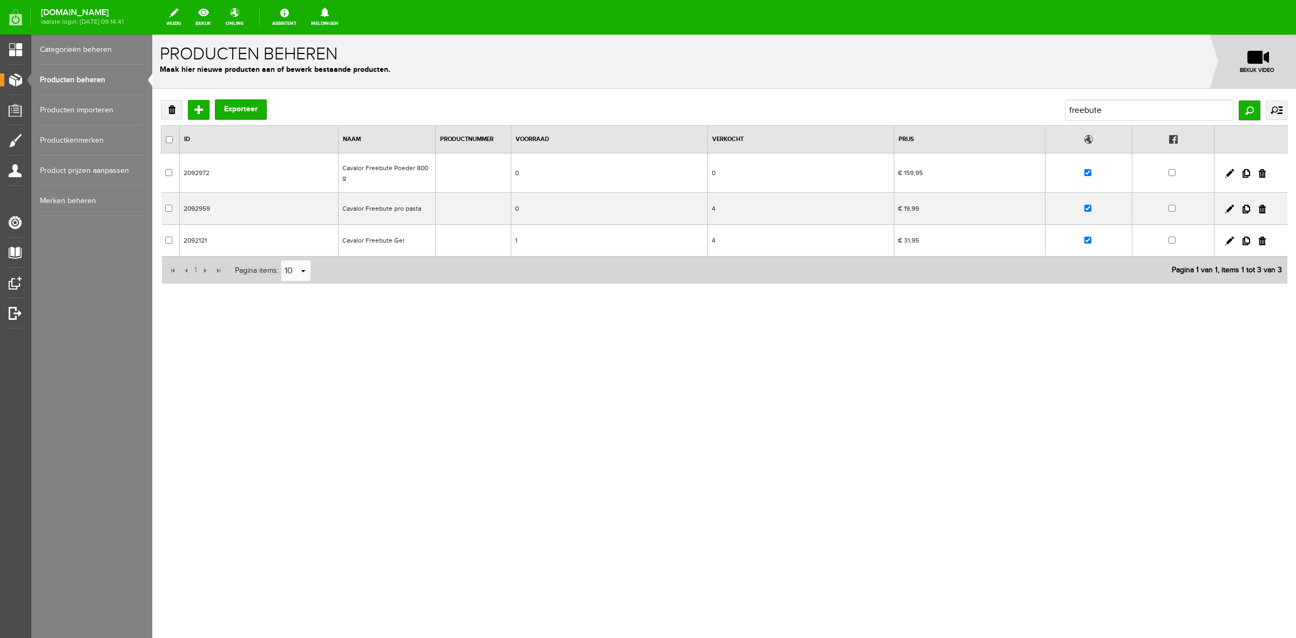
click at [87, 71] on link "Producten beheren" at bounding box center [92, 80] width 104 height 30
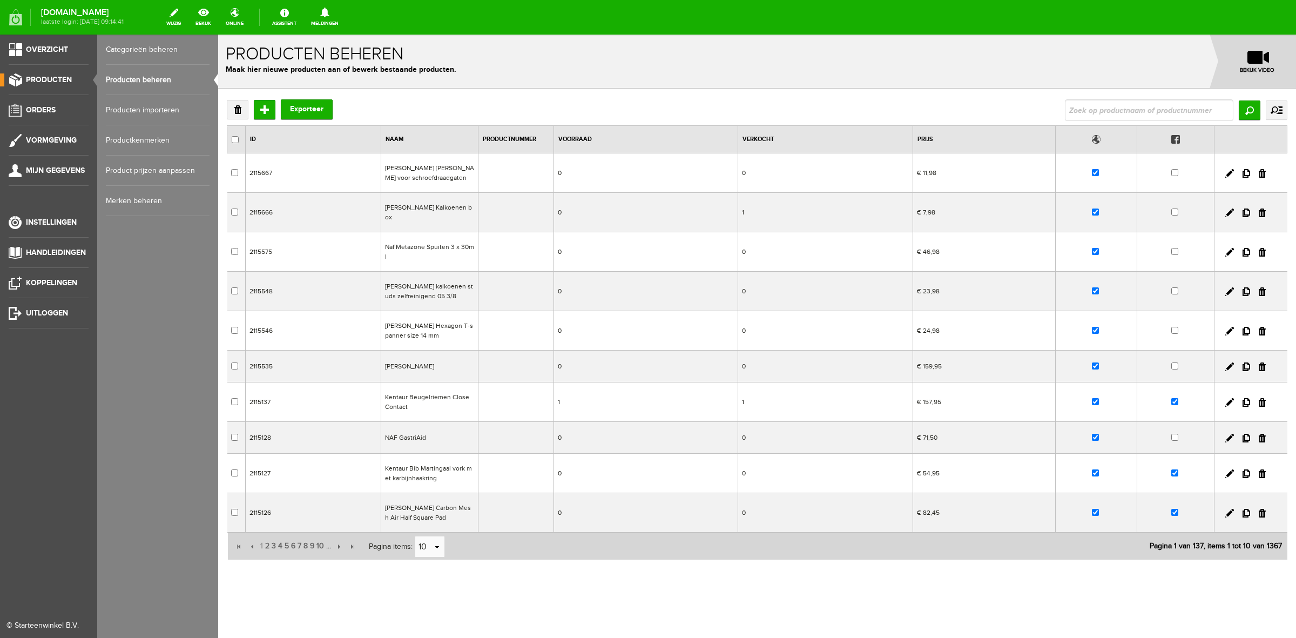
click at [110, 81] on link "Producten beheren" at bounding box center [158, 80] width 104 height 30
